Goal: Book appointment/travel/reservation

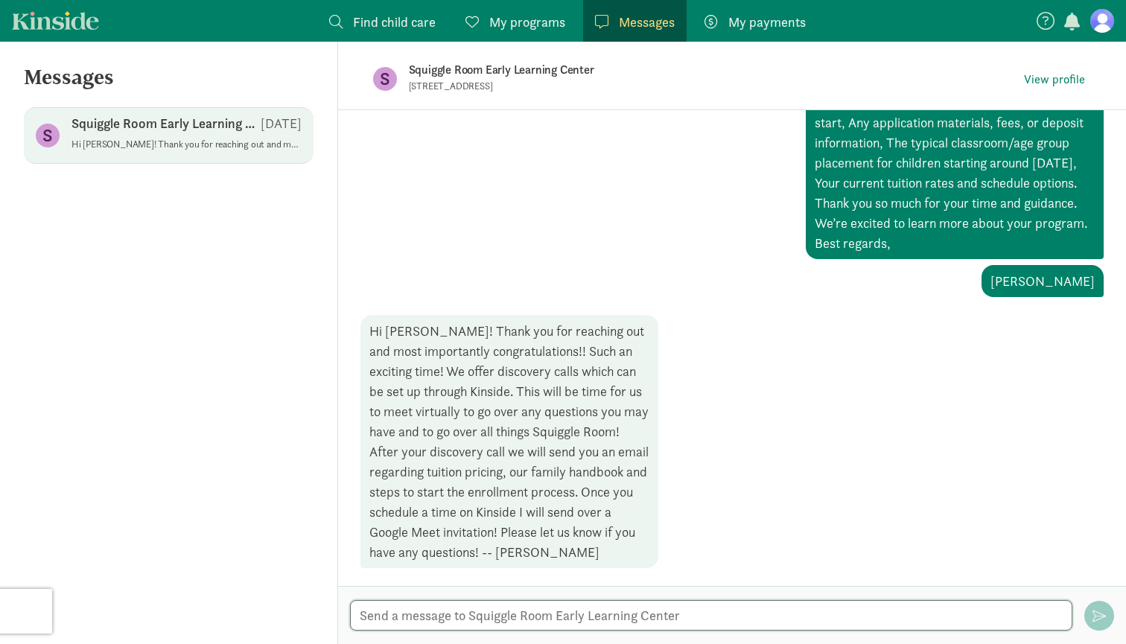
click at [521, 618] on textarea at bounding box center [711, 615] width 723 height 31
paste textarea "on [DATE] 5:00pm"
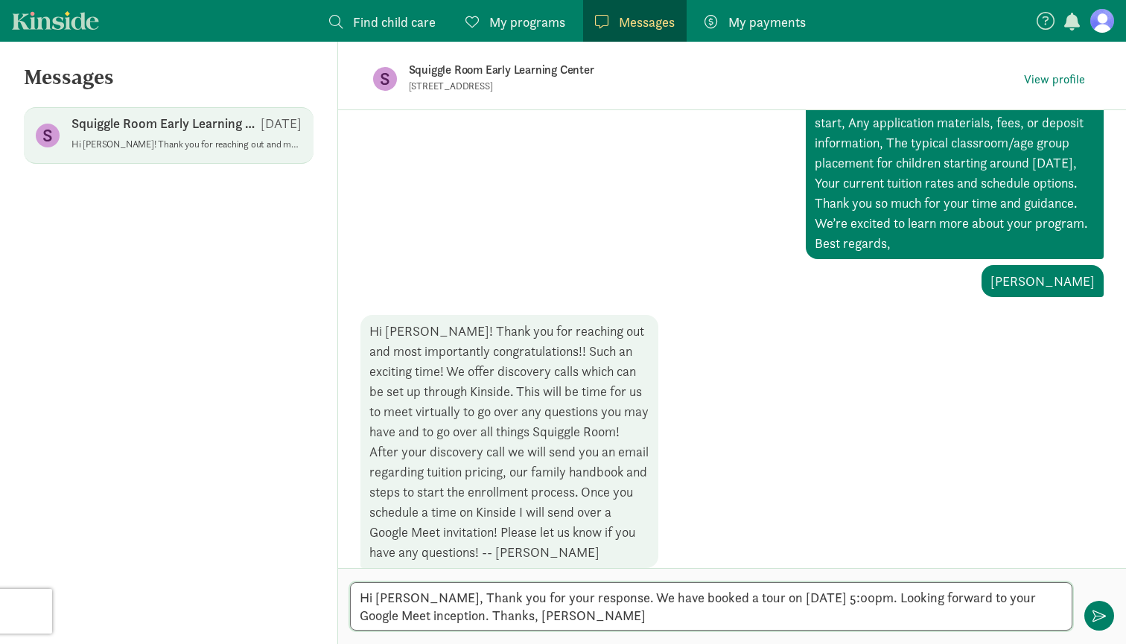
click at [574, 598] on textarea "Hi [PERSON_NAME], Thank you for your response. We have booked a tour on [DATE] …" at bounding box center [711, 606] width 723 height 48
type textarea "Hi [PERSON_NAME], Thank you for your response and understanding. We have booked…"
click at [1093, 611] on span "button" at bounding box center [1099, 615] width 13 height 13
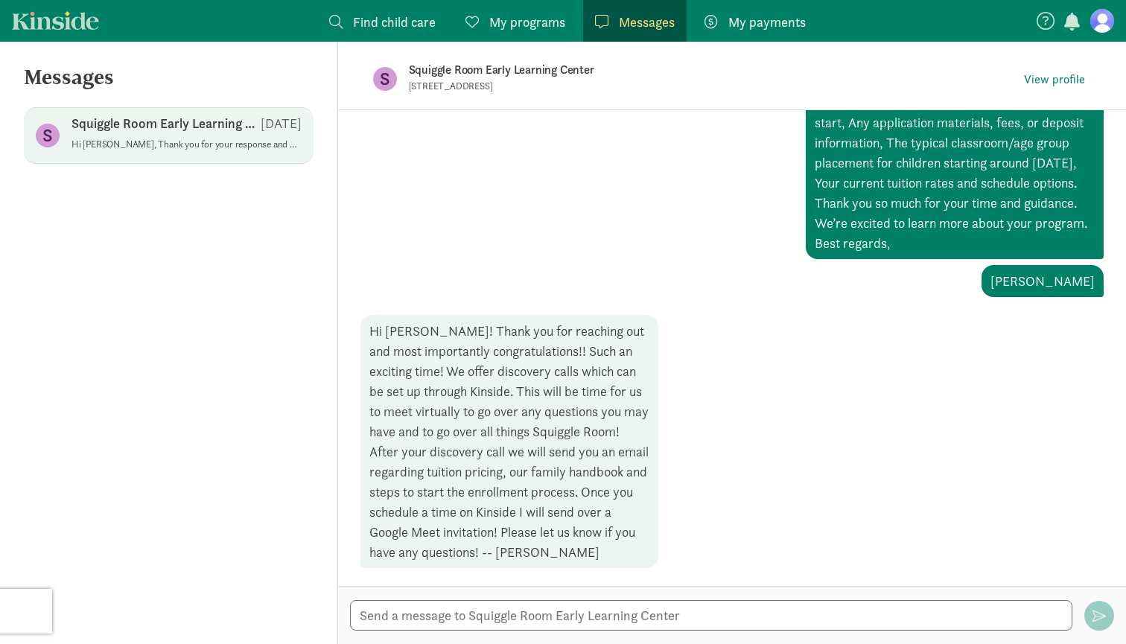
scroll to position [431, 0]
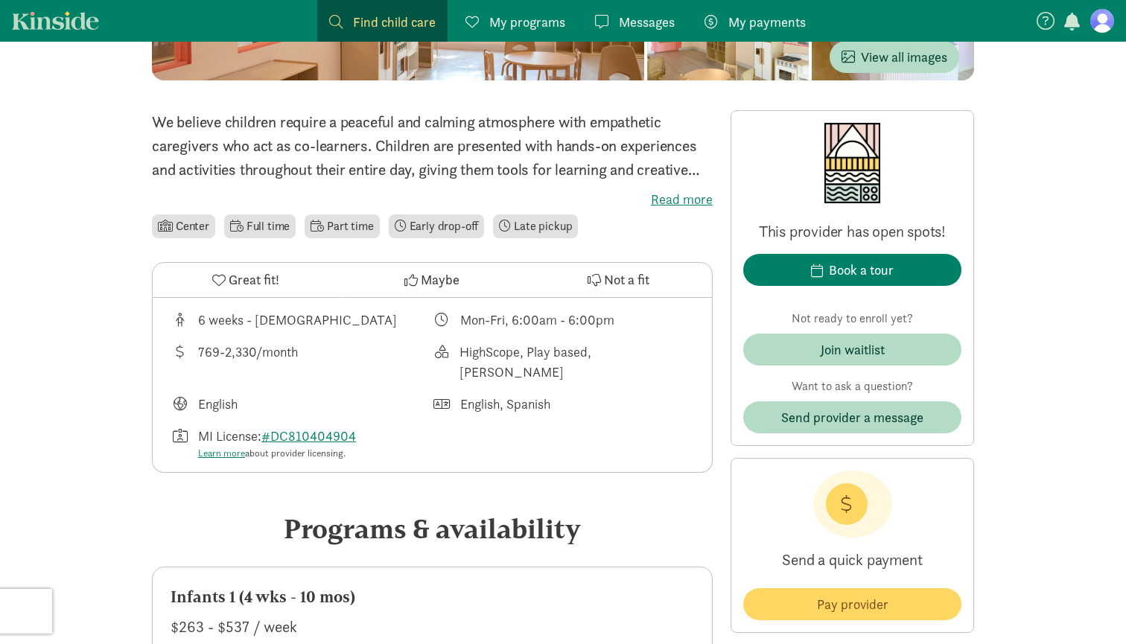
scroll to position [326, 0]
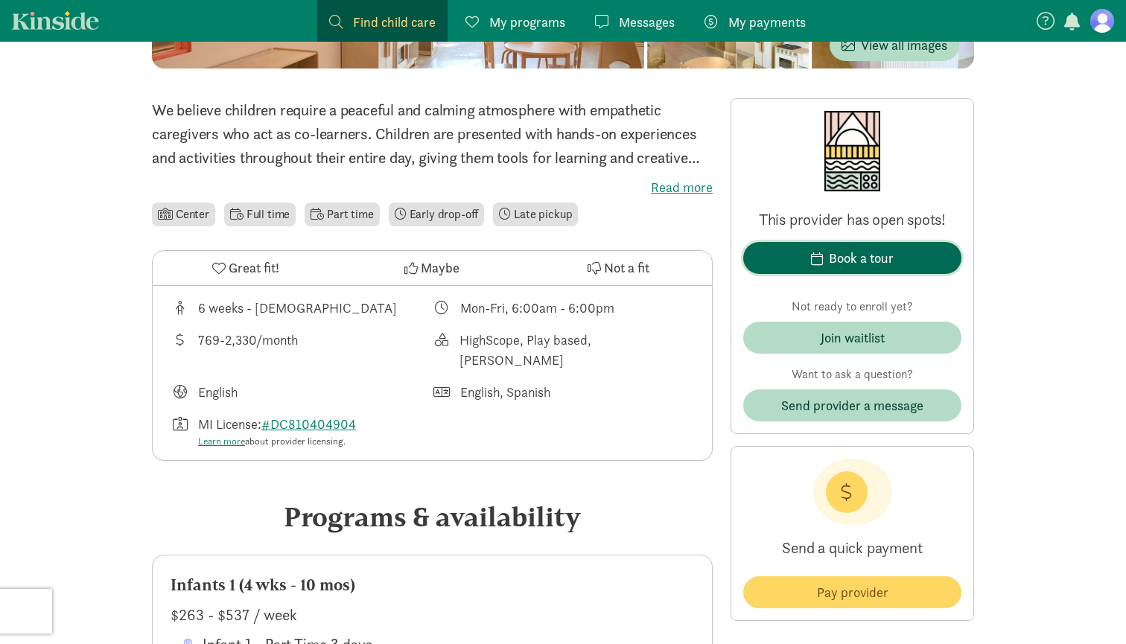
click at [852, 257] on div "Book a tour" at bounding box center [861, 258] width 65 height 20
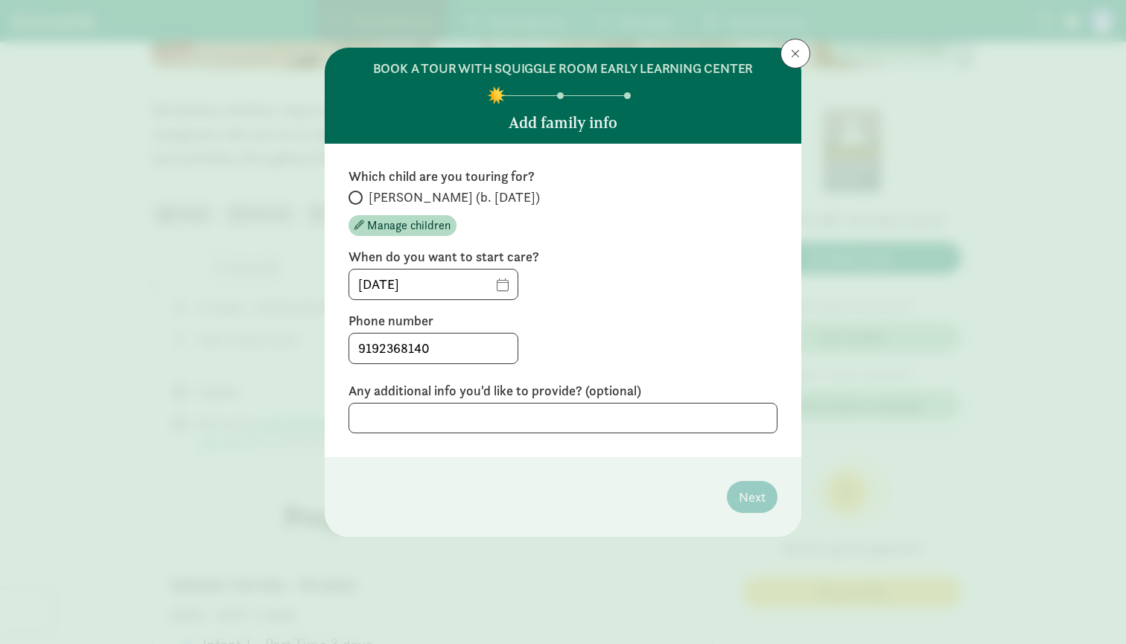
click at [793, 56] on span at bounding box center [795, 54] width 9 height 12
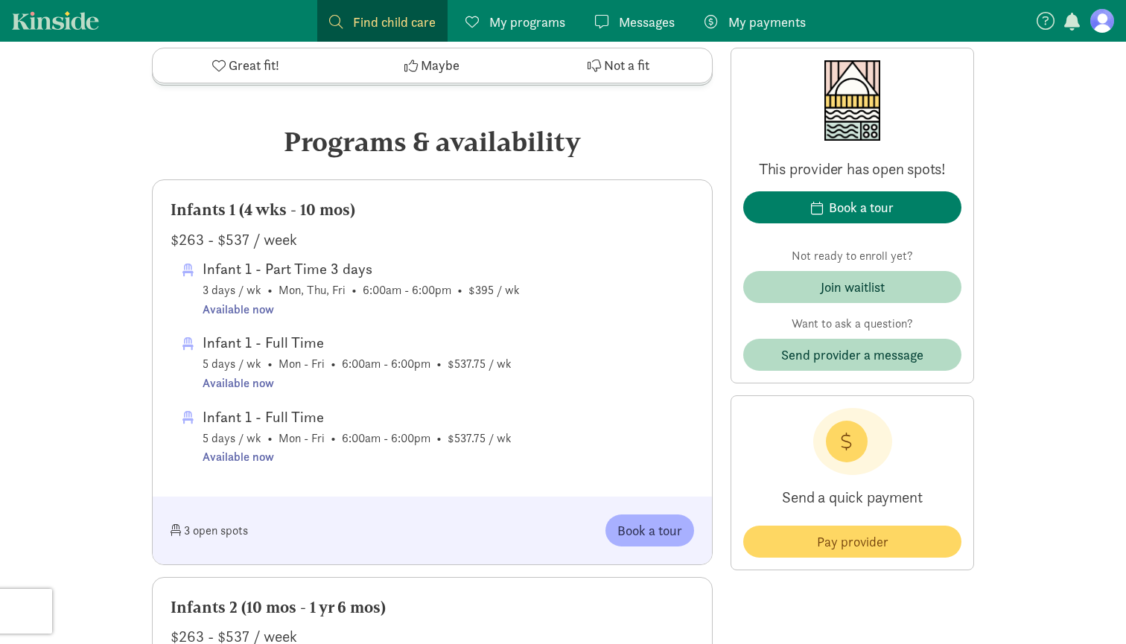
scroll to position [718, 0]
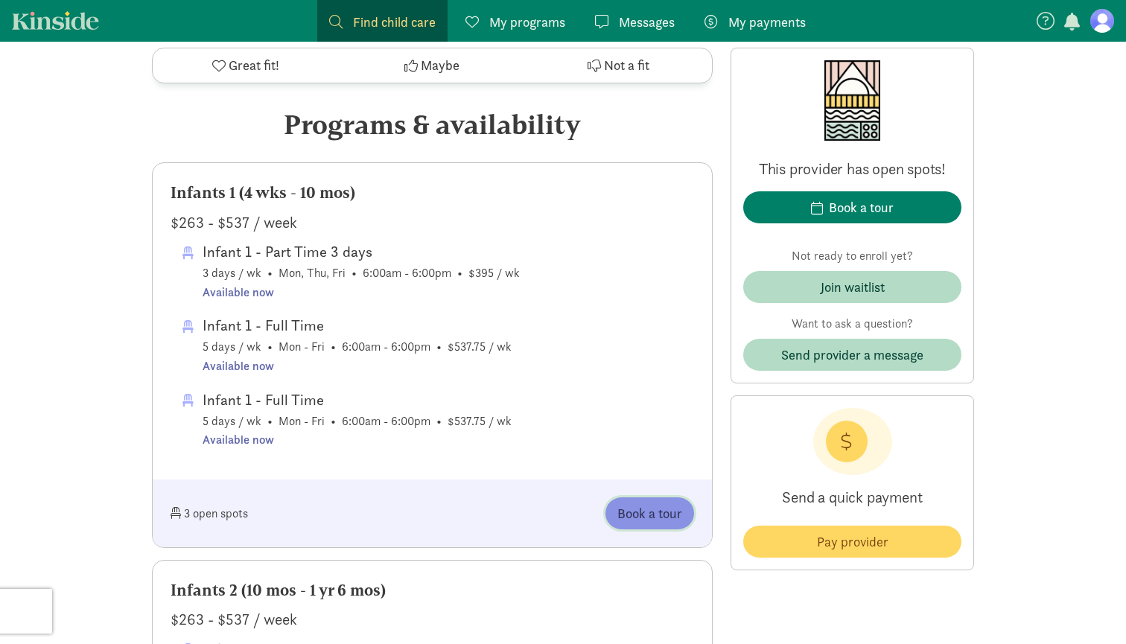
click at [655, 504] on span "Book a tour" at bounding box center [650, 514] width 65 height 20
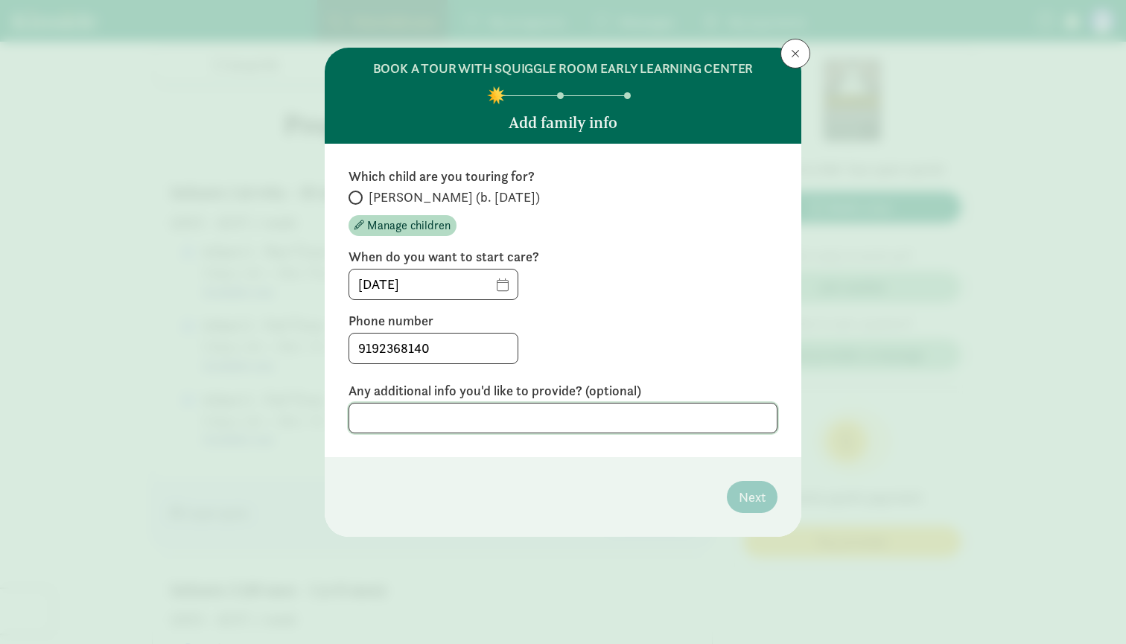
click at [451, 422] on textarea at bounding box center [563, 418] width 429 height 31
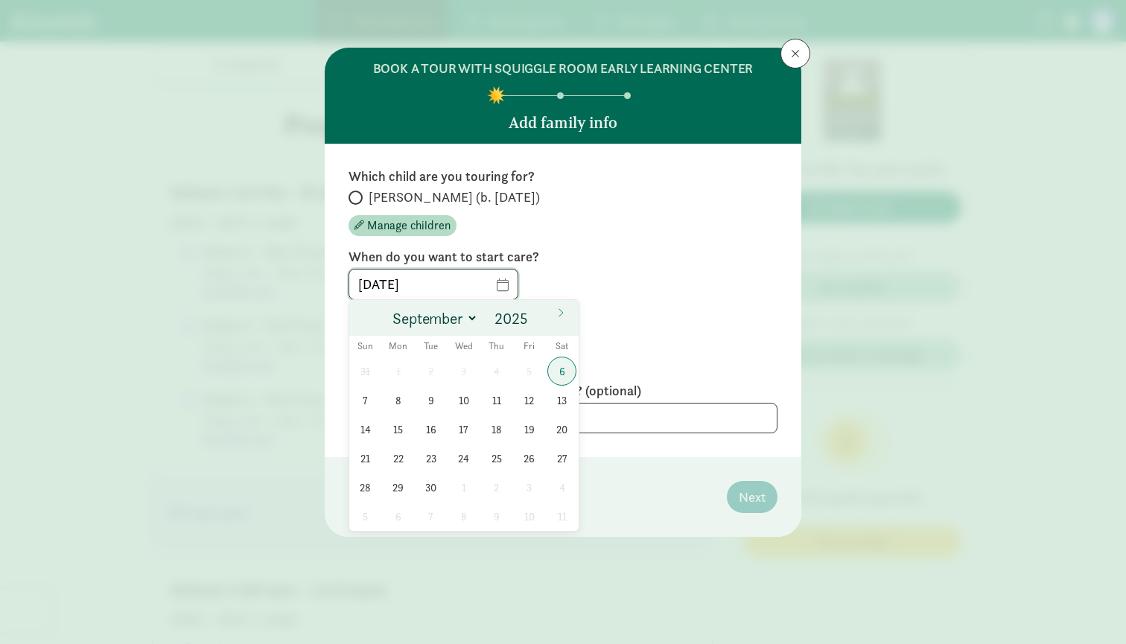
click at [493, 286] on input "09/06/2025" at bounding box center [433, 285] width 168 height 30
click at [456, 288] on input "09/06/2025" at bounding box center [433, 285] width 168 height 30
select select "11"
click at [515, 318] on input "2025" at bounding box center [514, 318] width 48 height 21
click at [540, 313] on span at bounding box center [535, 314] width 10 height 12
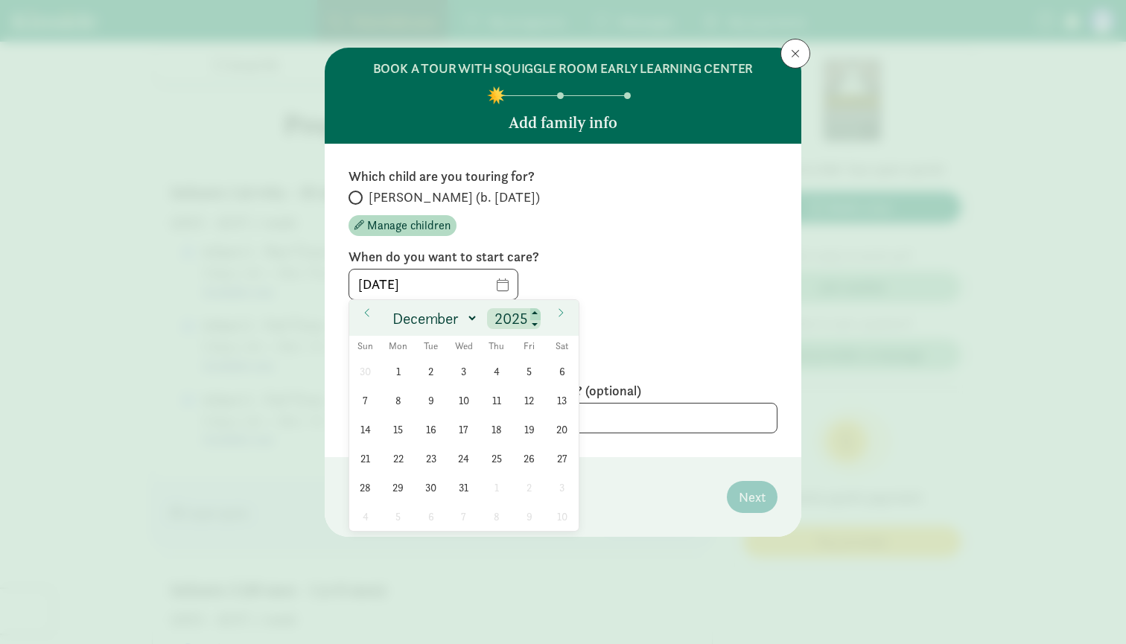
type input "2026"
select select "6"
click at [461, 366] on span "1" at bounding box center [463, 371] width 29 height 29
type input "07/01/2026"
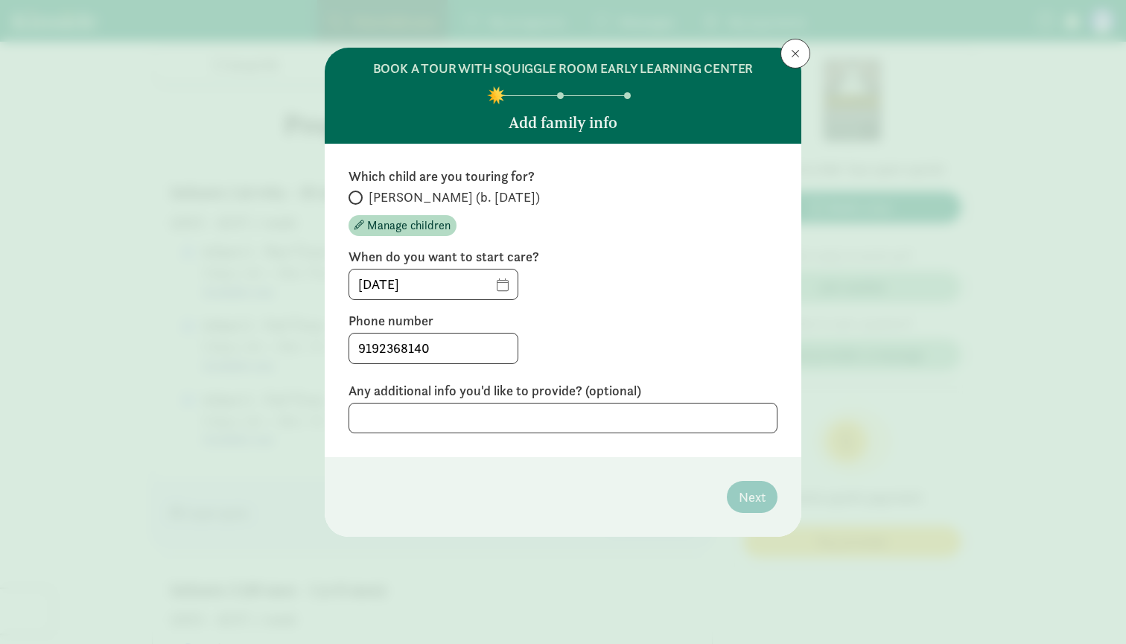
click at [358, 197] on span at bounding box center [356, 198] width 14 height 14
click at [358, 197] on input "Maximilian (b. September 2025)" at bounding box center [354, 198] width 10 height 10
radio input "true"
click at [752, 501] on span "Next" at bounding box center [752, 497] width 27 height 20
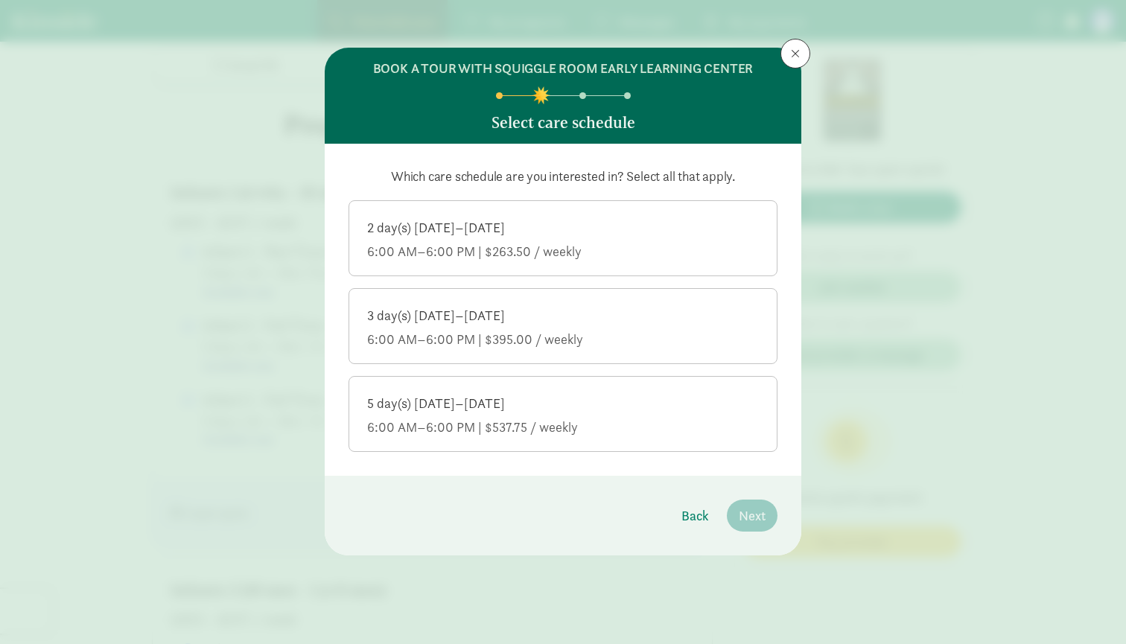
click at [661, 414] on div "5 day(s) Monday–Friday 6:00 AM–6:00 PM | $537.75 / weekly" at bounding box center [563, 416] width 392 height 42
click at [0, 0] on input "5 day(s) Monday–Friday 6:00 AM–6:00 PM | $537.75 / weekly" at bounding box center [0, 0] width 0 height 0
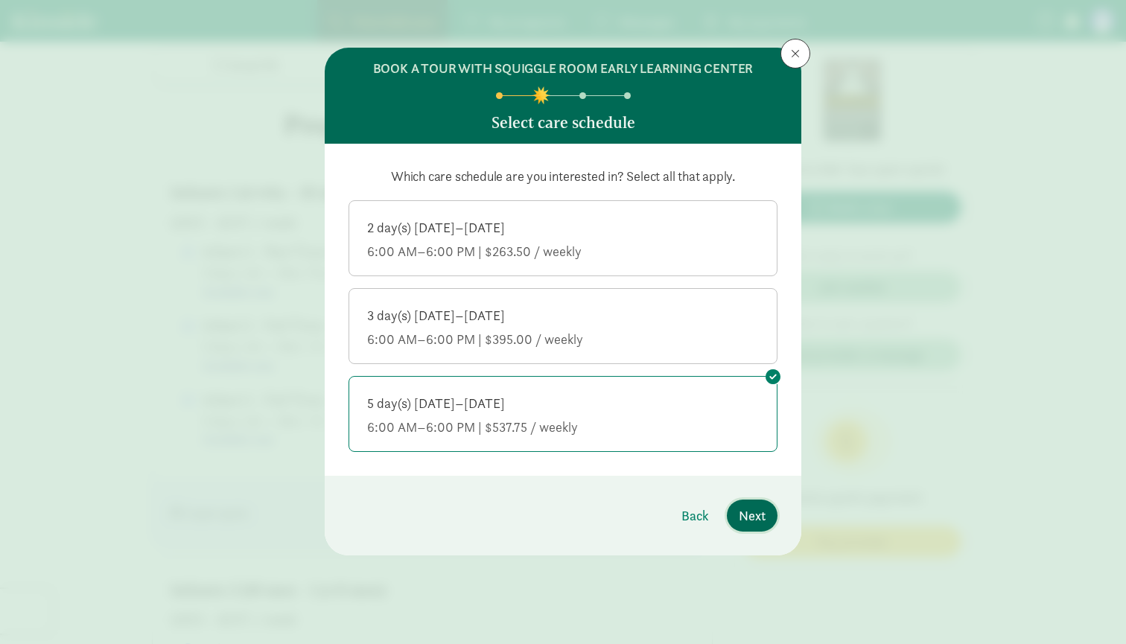
click at [759, 529] on button "Next" at bounding box center [752, 516] width 51 height 32
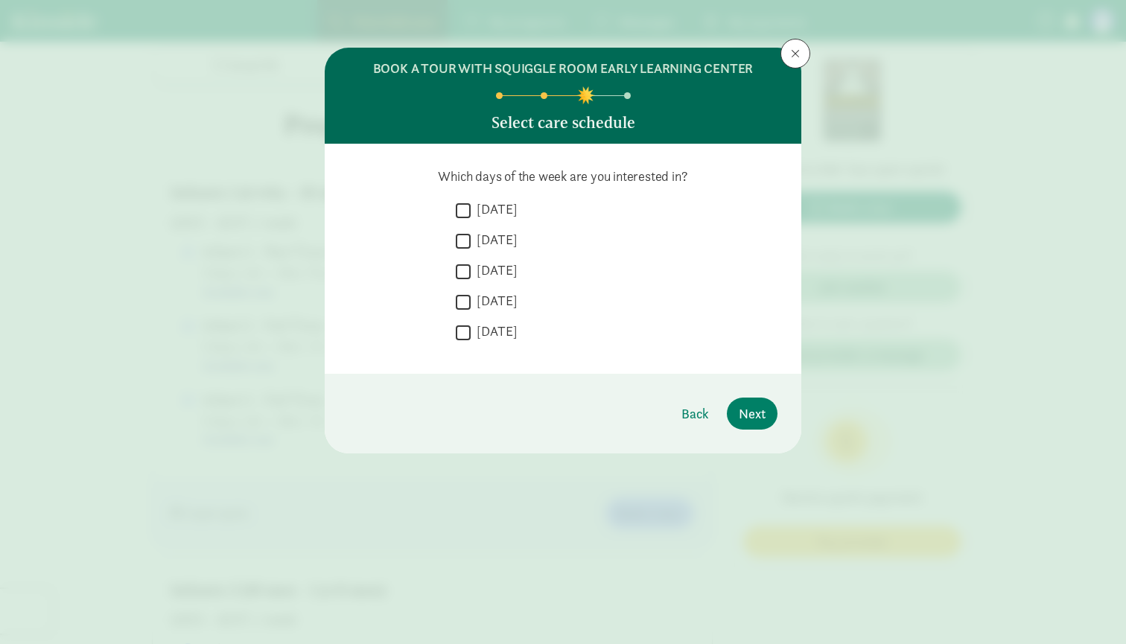
click at [485, 333] on label "Friday" at bounding box center [494, 332] width 47 height 18
click at [471, 333] on input "Friday" at bounding box center [463, 333] width 15 height 20
click at [485, 333] on label "Friday" at bounding box center [494, 332] width 47 height 18
click at [471, 333] on input "Friday" at bounding box center [463, 333] width 15 height 20
click at [485, 333] on label "Friday" at bounding box center [494, 332] width 47 height 18
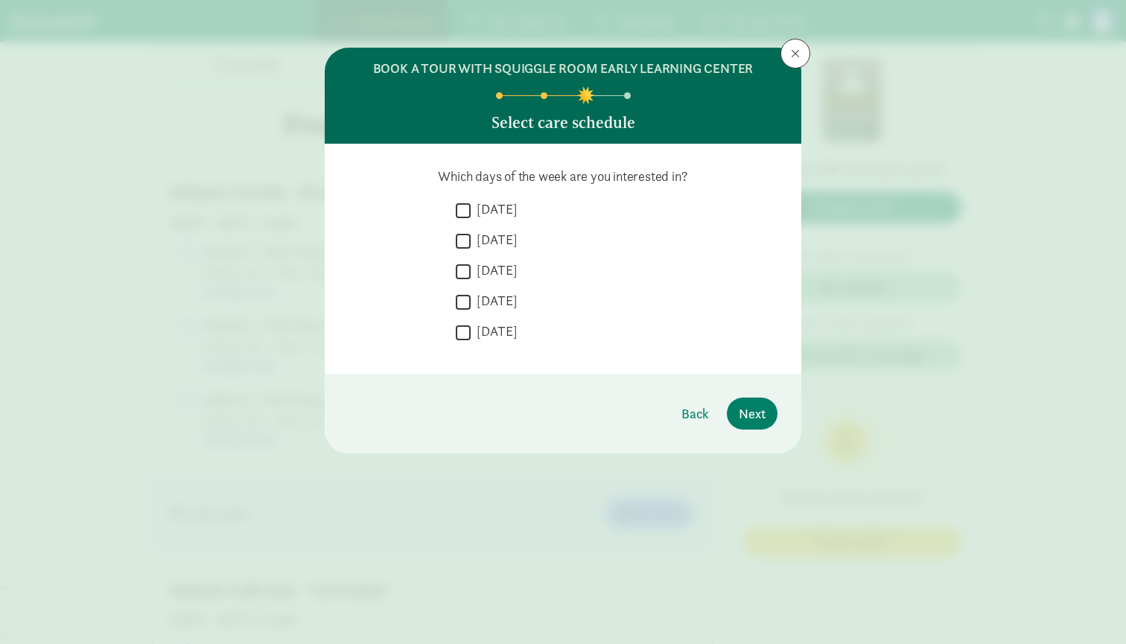
click at [471, 333] on input "Friday" at bounding box center [463, 333] width 15 height 20
checkbox input "true"
click at [754, 413] on span "Next" at bounding box center [752, 414] width 27 height 20
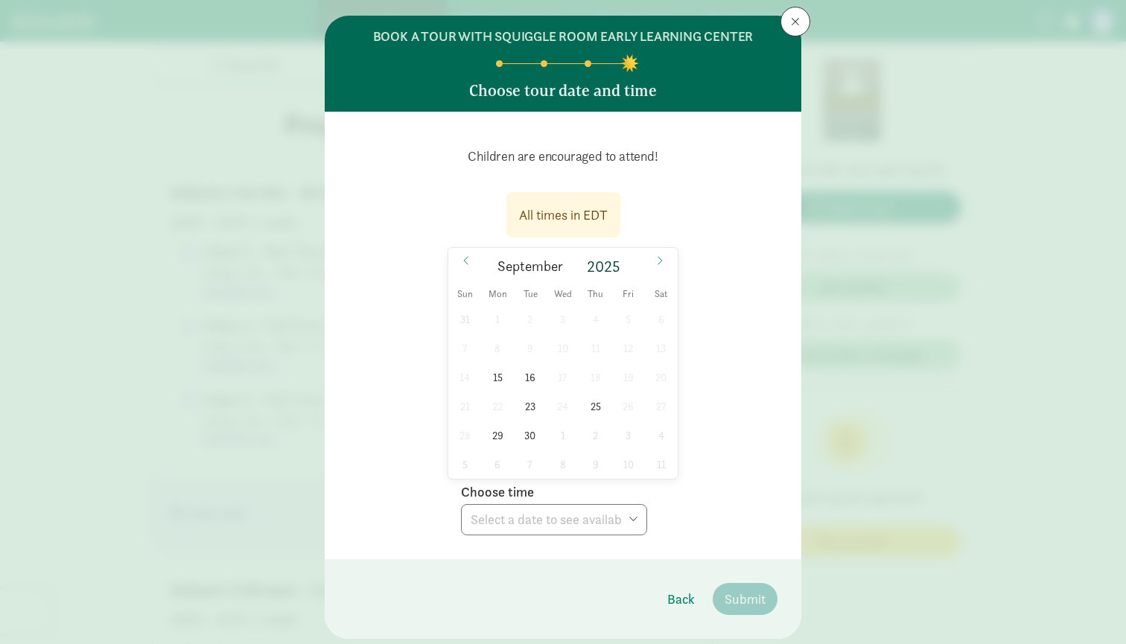
scroll to position [37, 0]
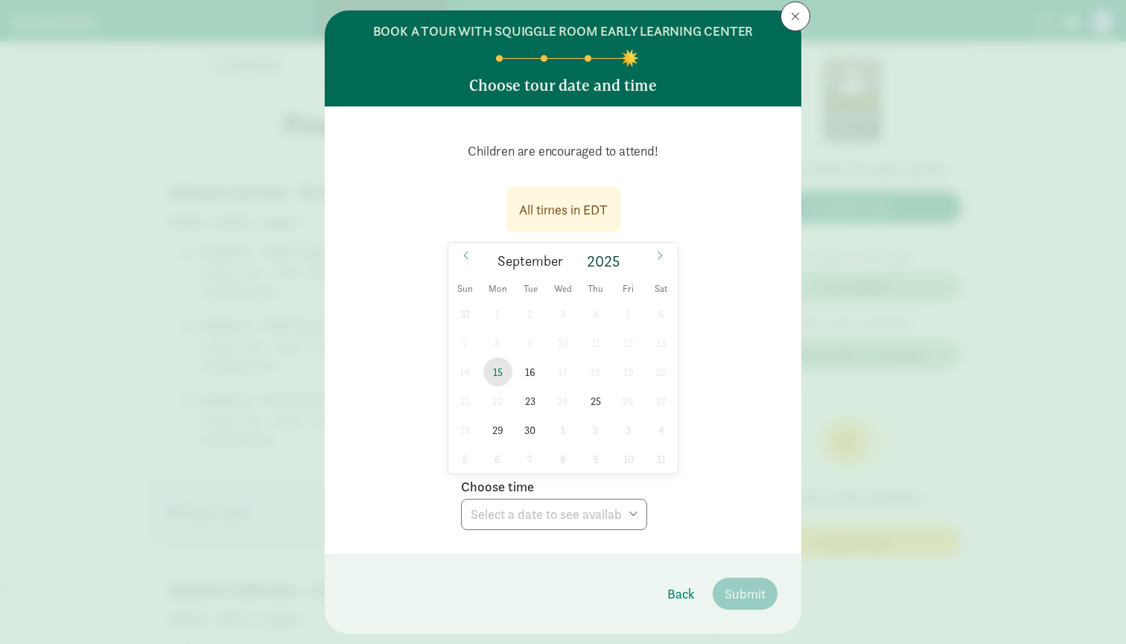
click at [502, 370] on span "15" at bounding box center [497, 372] width 29 height 29
select select "2025-09-15T17:00:00.000-04:00"
click at [535, 372] on span "16" at bounding box center [529, 372] width 29 height 29
click at [536, 401] on span "23" at bounding box center [529, 401] width 29 height 29
click at [531, 369] on span "16" at bounding box center [529, 372] width 29 height 29
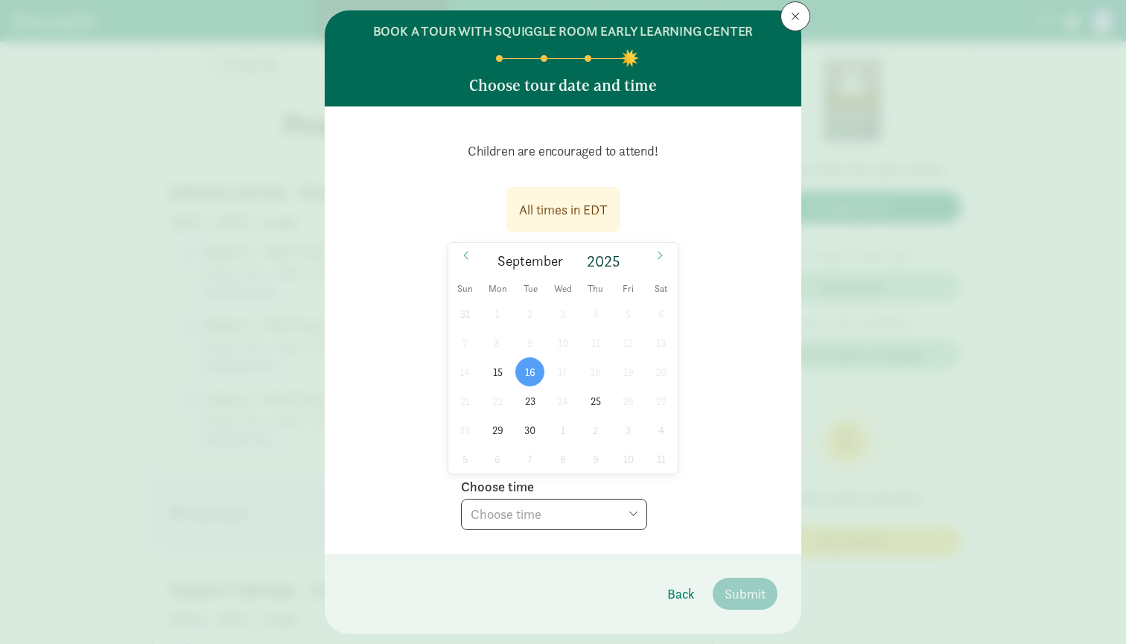
select select "2025-09-16T17:00:00.000-04:00"
click at [597, 399] on span "25" at bounding box center [595, 401] width 29 height 29
click at [530, 372] on span "16" at bounding box center [529, 372] width 29 height 29
select select "2025-09-16T17:00:00.000-04:00"
click at [746, 591] on span "Submit" at bounding box center [745, 594] width 41 height 20
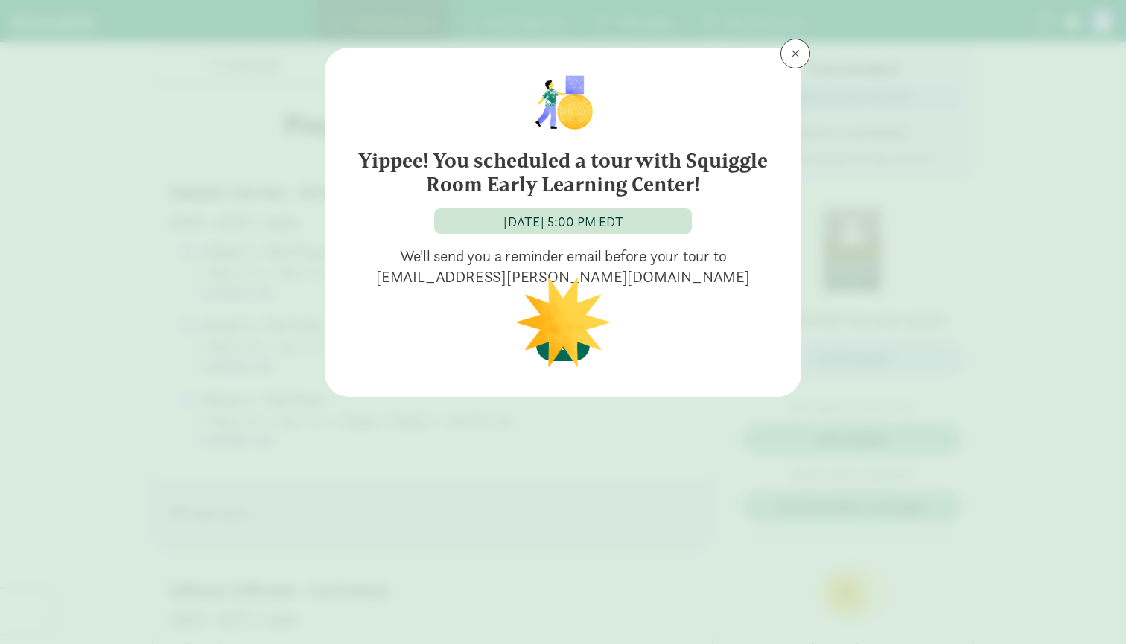
scroll to position [0, 0]
click at [562, 352] on span "Okay" at bounding box center [563, 345] width 30 height 20
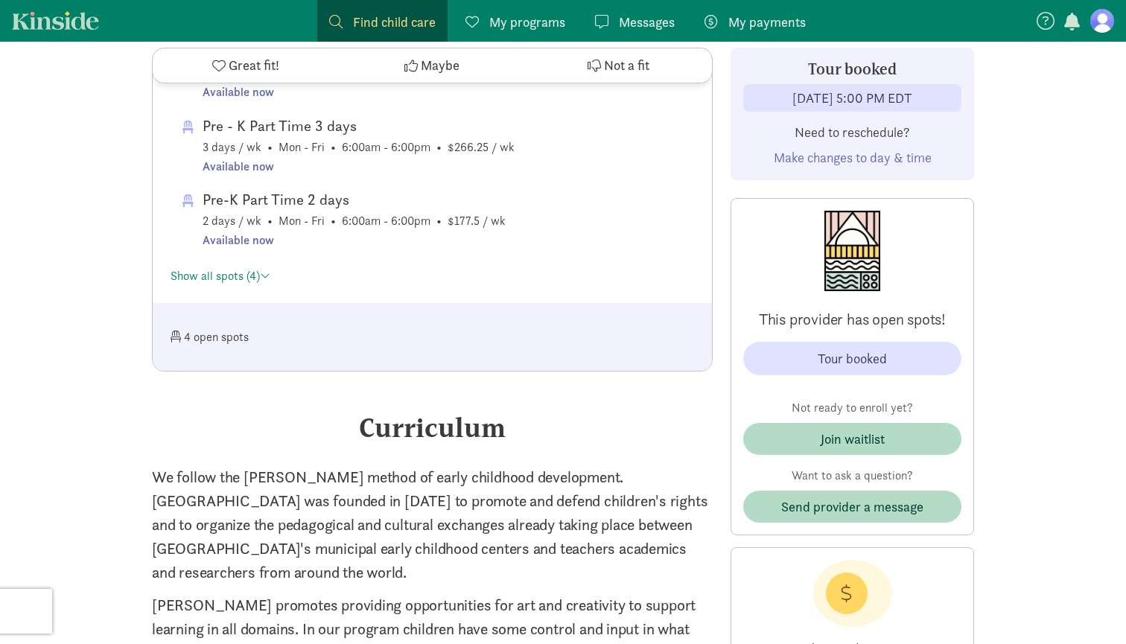
scroll to position [3057, 0]
